Goal: Transaction & Acquisition: Book appointment/travel/reservation

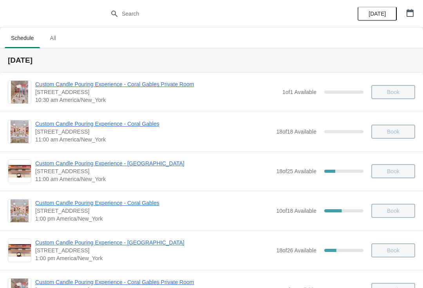
click at [409, 14] on icon "button" at bounding box center [411, 13] width 8 height 8
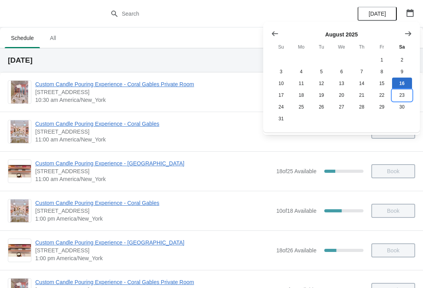
click at [399, 98] on button "23" at bounding box center [402, 95] width 20 height 12
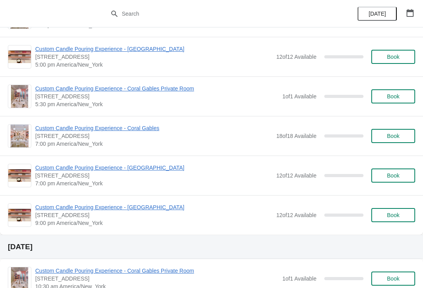
scroll to position [396, 0]
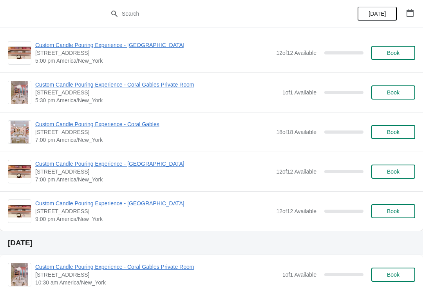
click at [61, 126] on span "Custom Candle Pouring Experience - Coral Gables" at bounding box center [153, 124] width 237 height 8
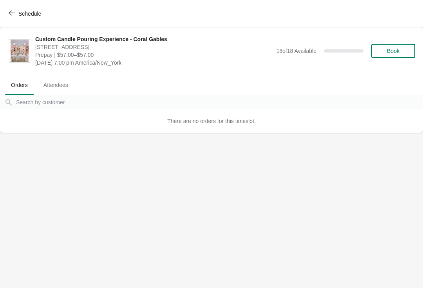
click at [395, 48] on span "Book" at bounding box center [393, 51] width 13 height 6
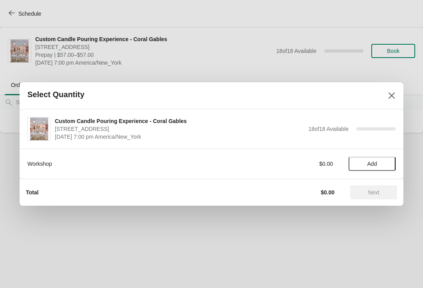
click at [367, 170] on button "Add" at bounding box center [372, 164] width 47 height 14
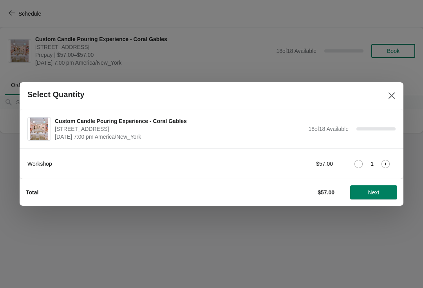
click at [389, 163] on icon at bounding box center [386, 164] width 8 height 8
click at [389, 161] on icon at bounding box center [386, 164] width 8 height 8
click at [387, 158] on div "Workshop $171.00 3" at bounding box center [211, 164] width 369 height 14
click at [387, 161] on icon at bounding box center [386, 164] width 8 height 8
click at [388, 160] on icon at bounding box center [386, 164] width 8 height 8
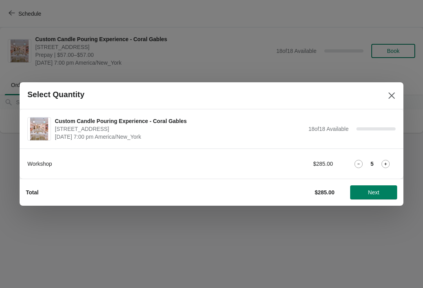
click at [387, 162] on icon at bounding box center [386, 164] width 8 height 8
click at [385, 160] on icon at bounding box center [386, 164] width 8 height 8
click at [389, 160] on icon at bounding box center [386, 164] width 8 height 8
click at [371, 190] on span "Next" at bounding box center [374, 192] width 11 height 6
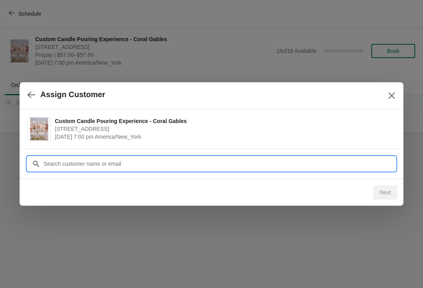
click at [74, 163] on input "Customer" at bounding box center [219, 164] width 353 height 14
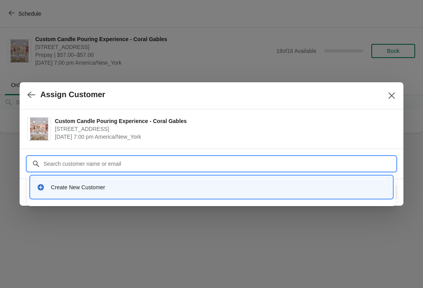
click at [58, 195] on div "Create New Customer" at bounding box center [212, 187] width 362 height 22
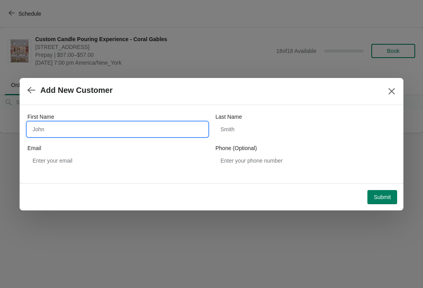
click at [158, 131] on input "First Name" at bounding box center [117, 129] width 180 height 14
type input "[PERSON_NAME]"
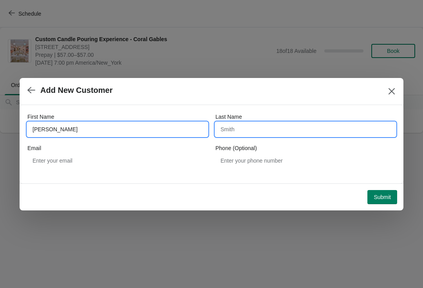
click at [269, 134] on input "Last Name" at bounding box center [306, 129] width 180 height 14
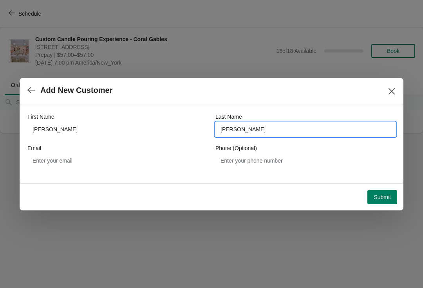
type input "[PERSON_NAME]"
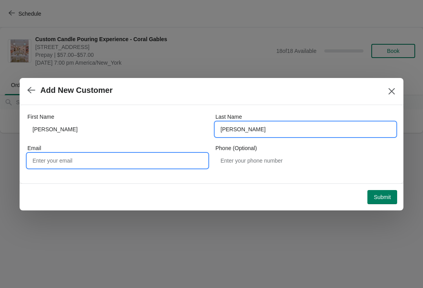
click at [172, 165] on input "Email" at bounding box center [117, 161] width 180 height 14
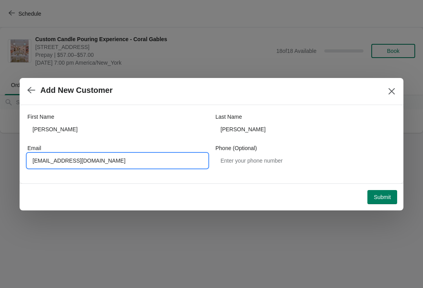
type input "[EMAIL_ADDRESS][DOMAIN_NAME]"
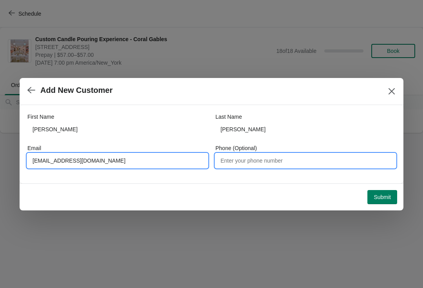
click at [246, 167] on input "Phone (Optional)" at bounding box center [306, 161] width 180 height 14
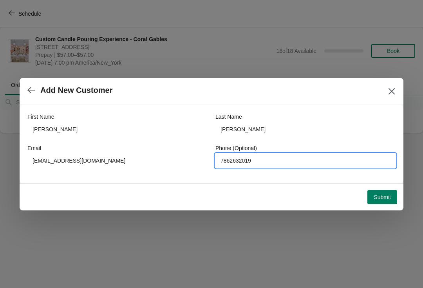
type input "7862632019"
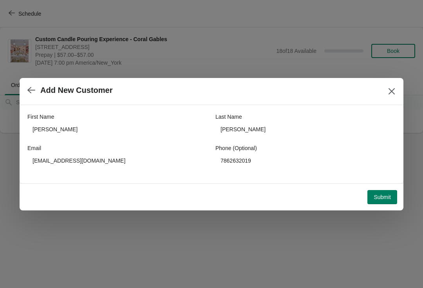
click at [383, 197] on span "Submit" at bounding box center [382, 197] width 17 height 6
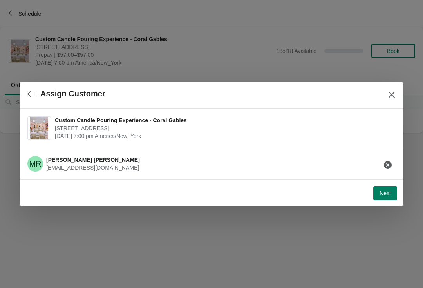
click at [384, 194] on span "Next" at bounding box center [385, 193] width 11 height 6
select select "Friend"
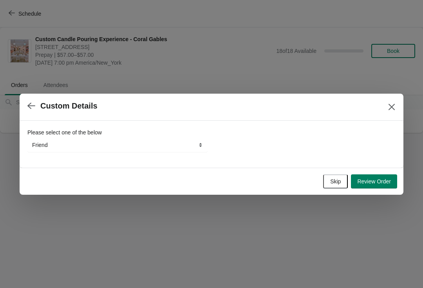
click at [334, 180] on span "Skip" at bounding box center [335, 181] width 11 height 6
